Goal: Navigation & Orientation: Find specific page/section

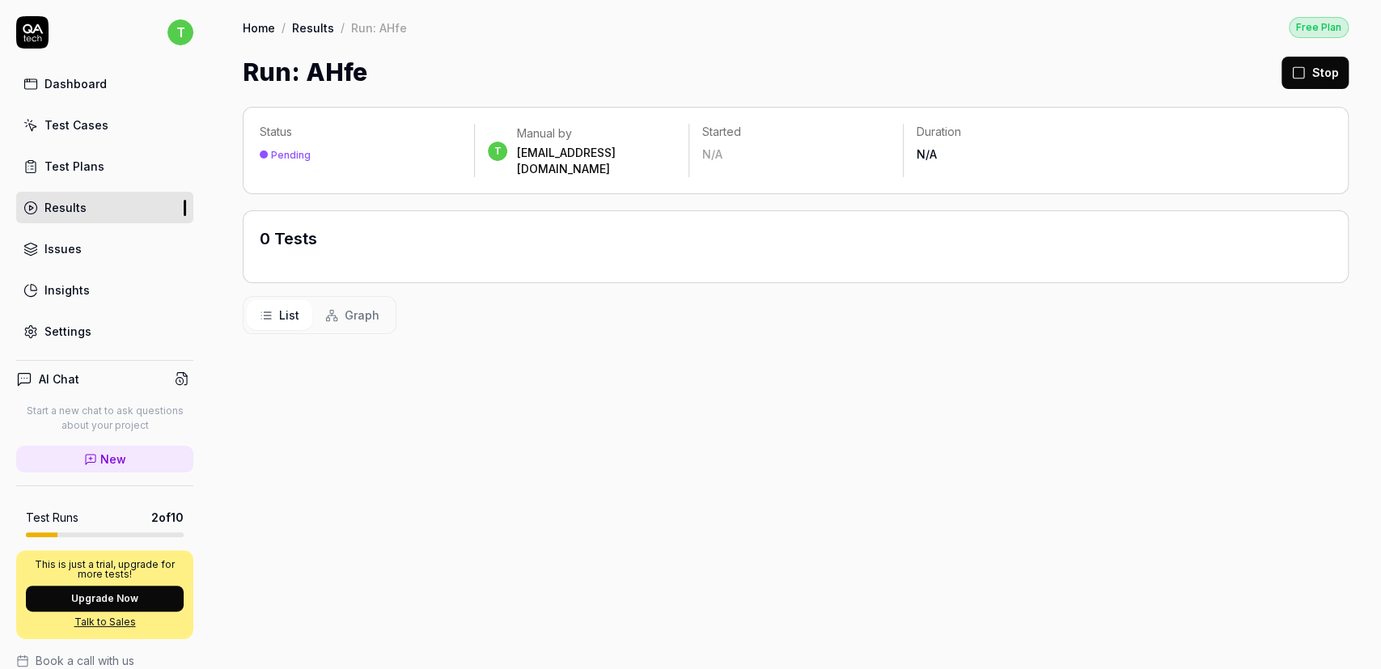
click at [96, 66] on div "t Dashboard Test Cases Test Plans Results Issues Insights Settings" at bounding box center [105, 181] width 210 height 331
click at [82, 80] on div "Dashboard" at bounding box center [75, 83] width 62 height 17
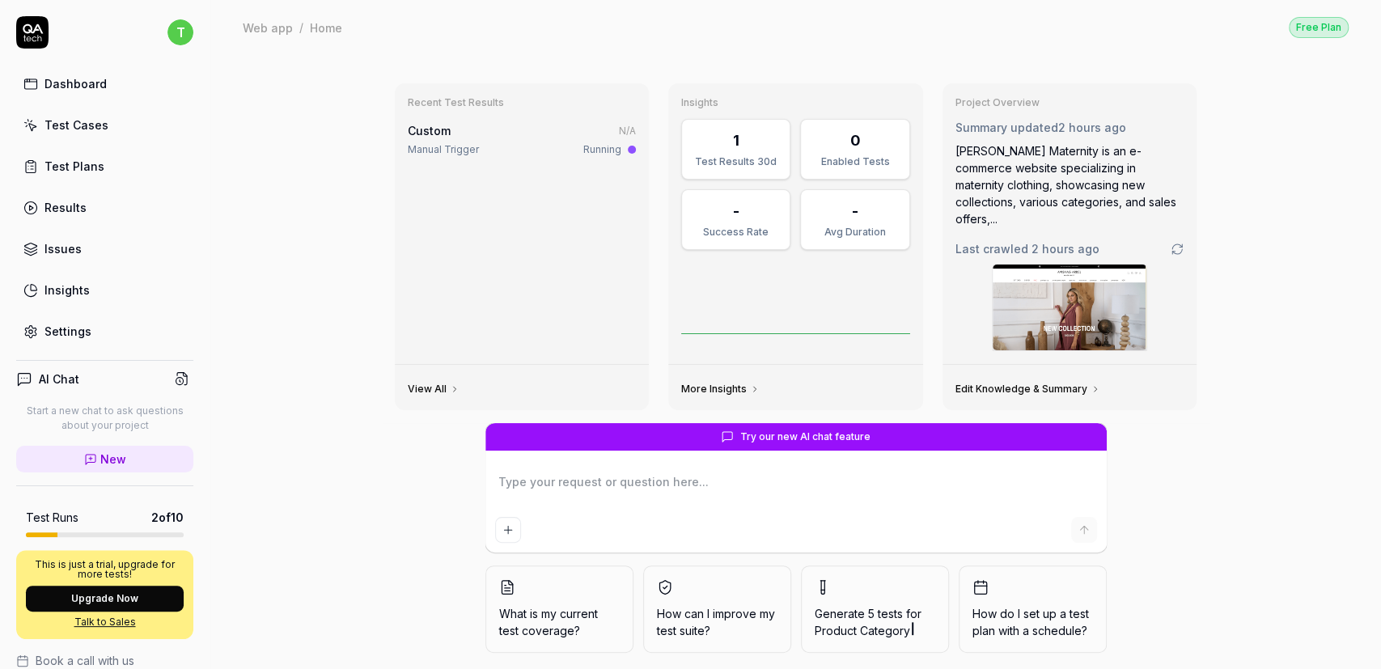
click at [71, 210] on div "Results" at bounding box center [65, 207] width 42 height 17
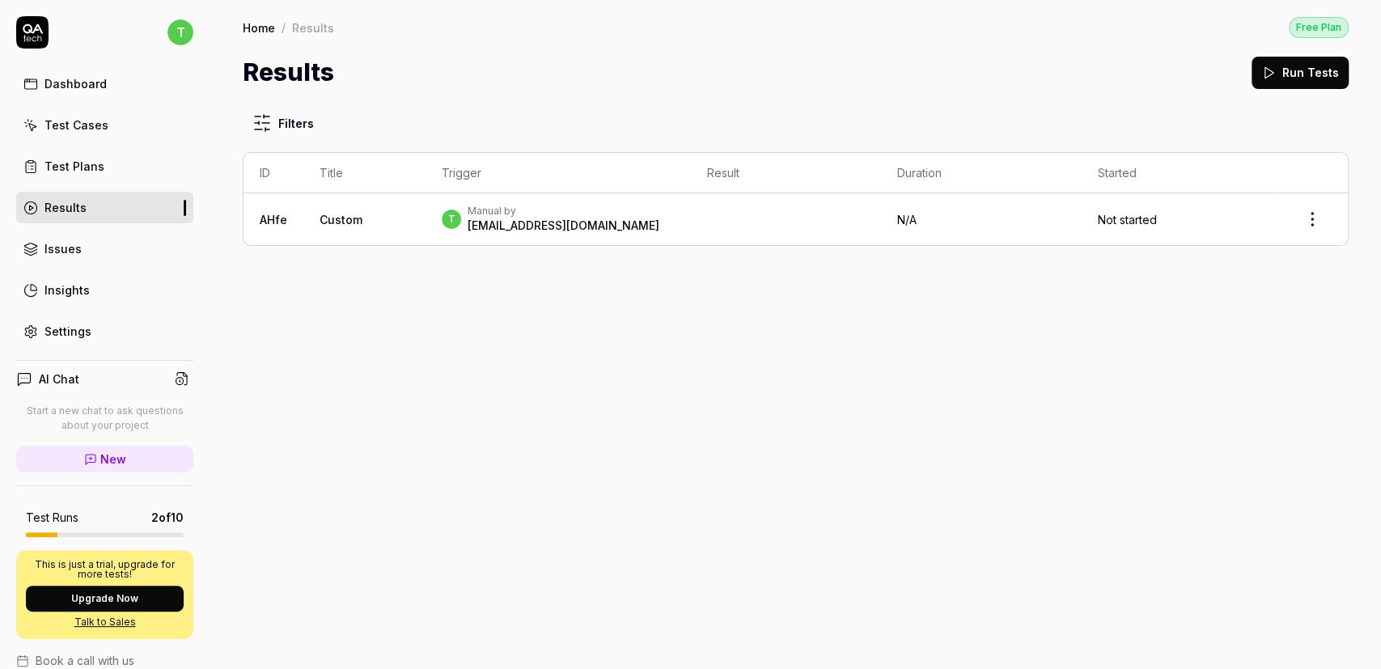
click at [282, 222] on link "AHfe" at bounding box center [274, 220] width 28 height 14
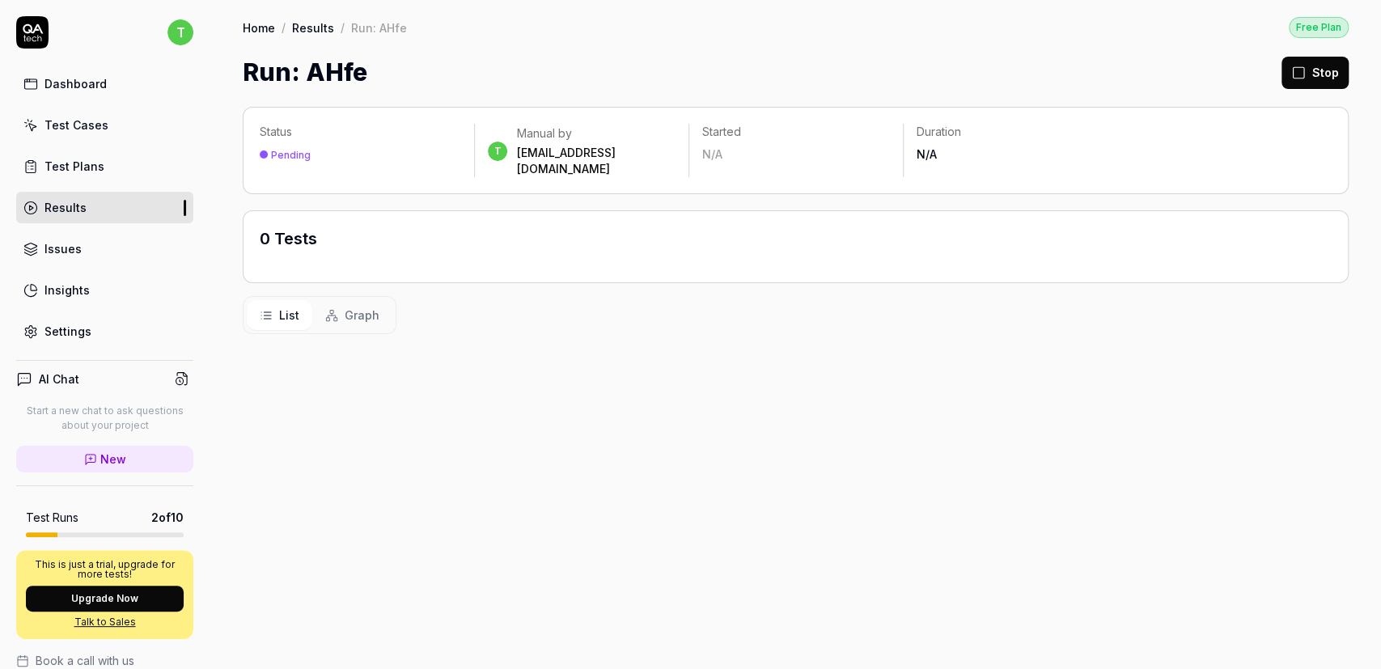
click at [259, 22] on link "Home" at bounding box center [259, 27] width 32 height 16
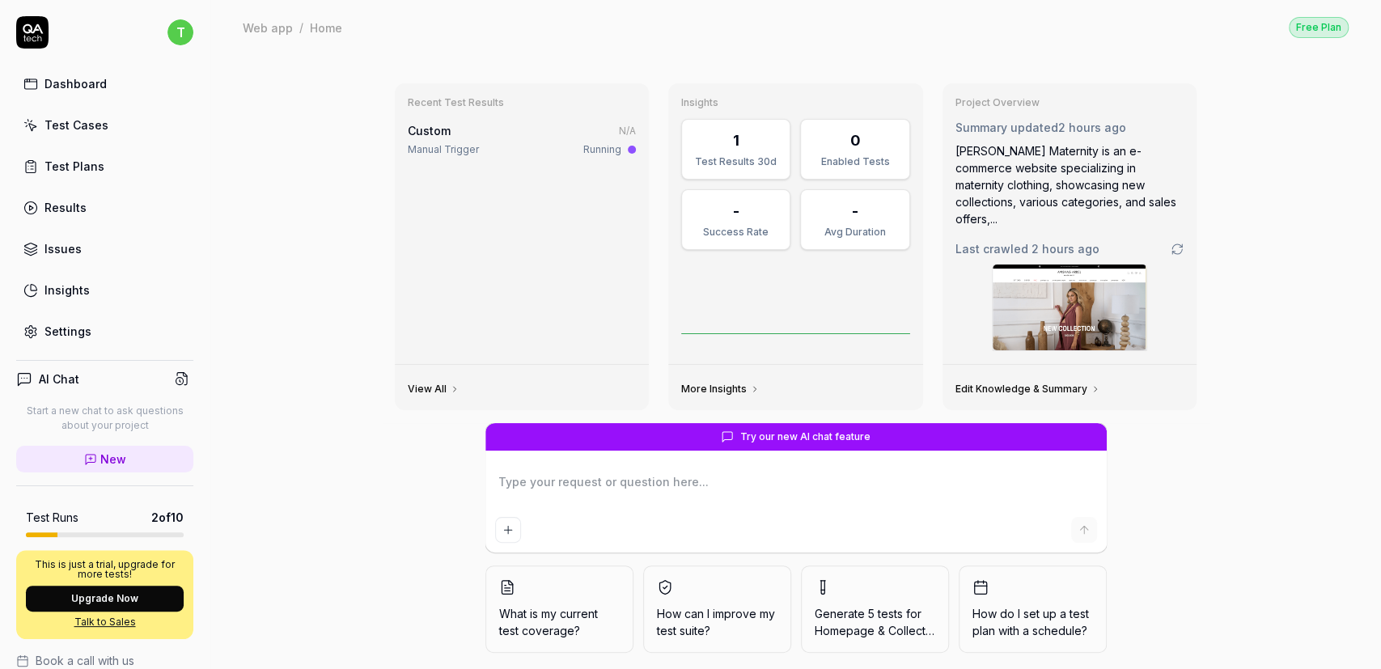
type textarea "*"
